Goal: Transaction & Acquisition: Purchase product/service

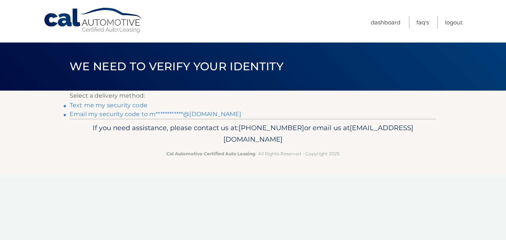
click at [108, 115] on link "**********" at bounding box center [156, 114] width 172 height 7
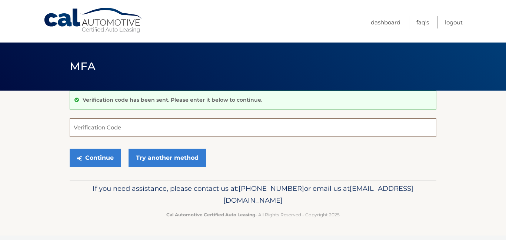
click at [103, 130] on input "Verification Code" at bounding box center [253, 128] width 367 height 19
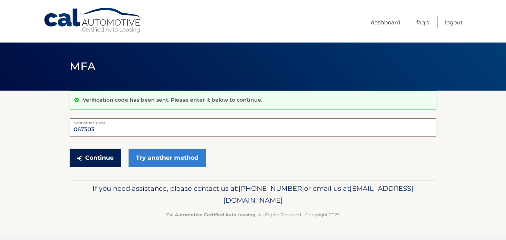
type input "067303"
click at [84, 162] on button "Continue" at bounding box center [95, 158] width 51 height 19
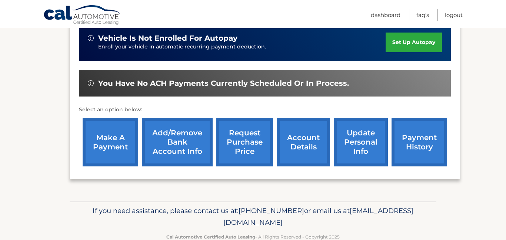
scroll to position [193, 0]
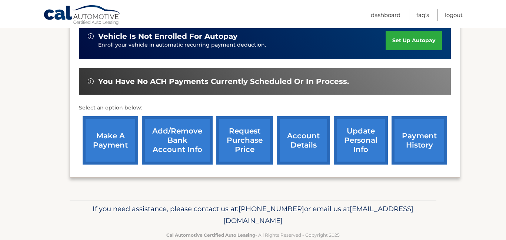
click at [113, 136] on link "make a payment" at bounding box center [111, 140] width 56 height 49
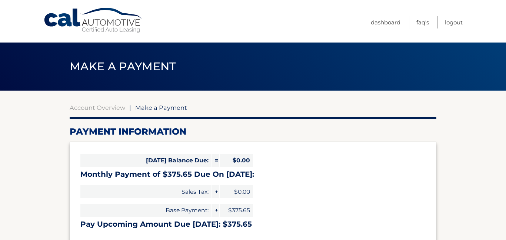
select select "Yzc3NmE5ZWYtOTc0YS00YzAyLTllMTYtZTk1MzgxZjAwNzNl"
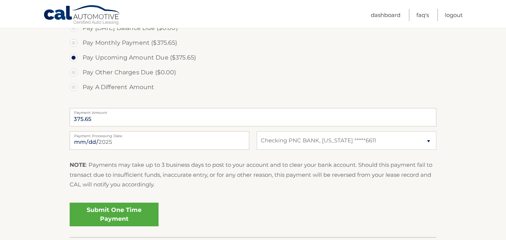
scroll to position [237, 0]
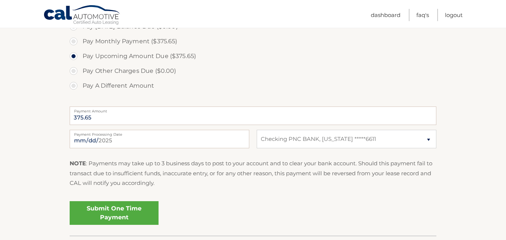
click at [116, 212] on link "Submit One Time Payment" at bounding box center [114, 214] width 89 height 24
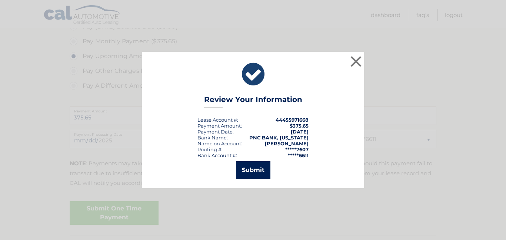
click at [252, 170] on button "Submit" at bounding box center [253, 171] width 34 height 18
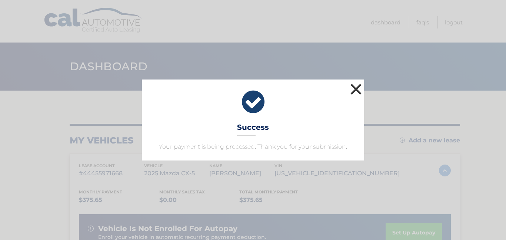
click at [355, 89] on button "×" at bounding box center [356, 89] width 15 height 15
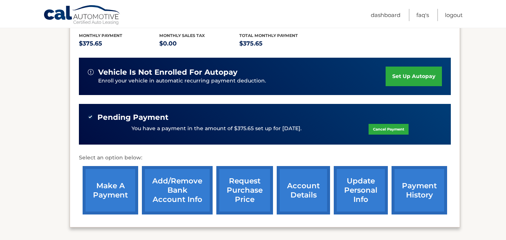
scroll to position [158, 0]
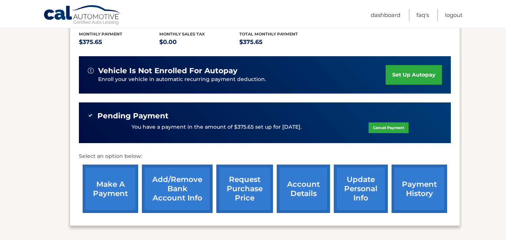
click at [18, 126] on section "my vehicles Add a new lease lease account #44455971668 vehicle 2025 Mazda CX-5 …" at bounding box center [253, 91] width 506 height 316
